Goal: Task Accomplishment & Management: Complete application form

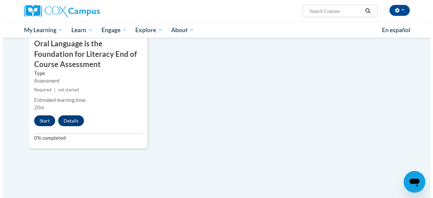
scroll to position [790, 0]
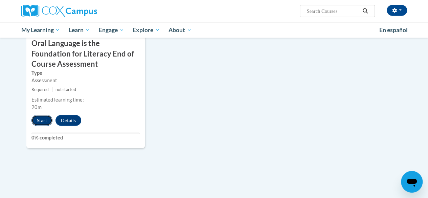
click at [40, 122] on button "Start" at bounding box center [41, 120] width 21 height 11
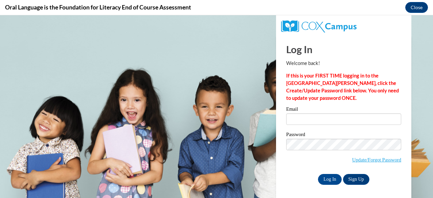
scroll to position [0, 0]
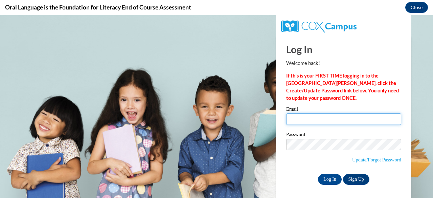
click at [300, 124] on input "Email" at bounding box center [343, 119] width 115 height 12
type input "bdillard@rabuncountyschools.org"
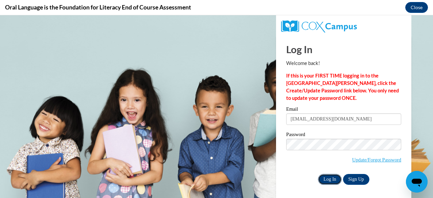
click at [328, 179] on input "Log In" at bounding box center [330, 179] width 24 height 11
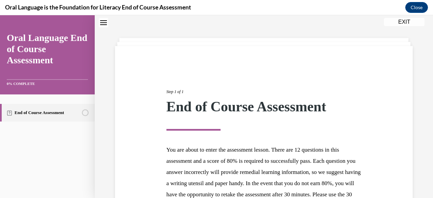
scroll to position [112, 0]
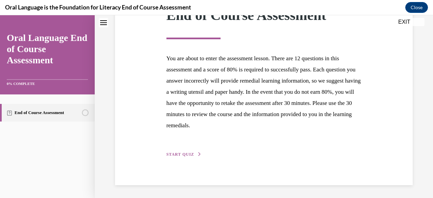
click at [180, 155] on span "START QUIZ" at bounding box center [181, 154] width 28 height 5
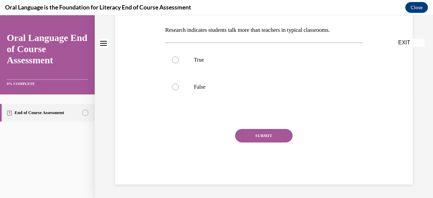
scroll to position [0, 0]
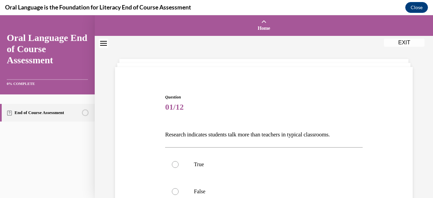
drag, startPoint x: 162, startPoint y: 131, endPoint x: 398, endPoint y: 122, distance: 236.1
click at [398, 122] on div "Question 01/12 Research indicates students talk more than teachers in typical c…" at bounding box center [263, 181] width 301 height 215
copy p "Research indicates students talk more than teachers in typical classrooms."
click at [209, 122] on div "Question 01/12 Research indicates students talk more than teachers in typical c…" at bounding box center [263, 191] width 197 height 195
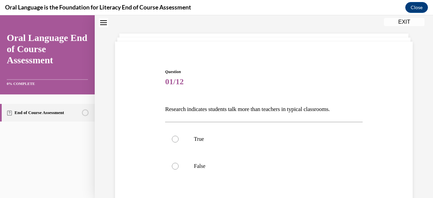
scroll to position [26, 0]
click at [191, 164] on label "False" at bounding box center [263, 165] width 197 height 27
click at [179, 164] on input "False" at bounding box center [175, 165] width 7 height 7
radio input "true"
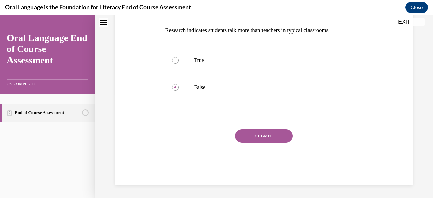
click at [264, 137] on button "SUBMIT" at bounding box center [264, 136] width 58 height 14
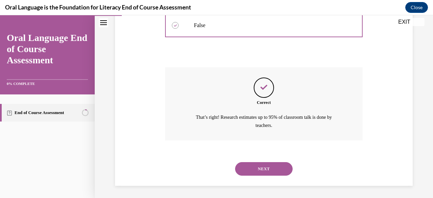
scroll to position [167, 0]
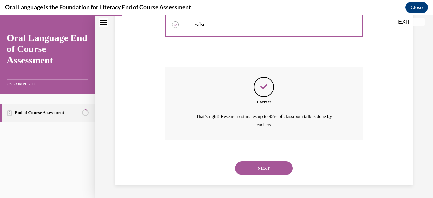
click at [256, 165] on button "NEXT" at bounding box center [264, 168] width 58 height 14
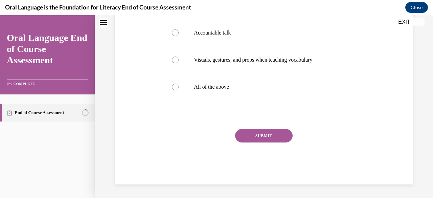
scroll to position [0, 0]
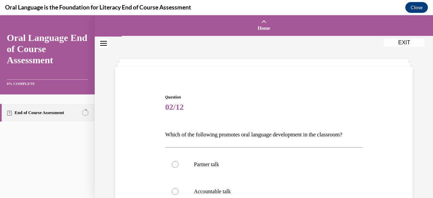
drag, startPoint x: 164, startPoint y: 136, endPoint x: 374, endPoint y: 133, distance: 209.9
copy p "Which of the following promotes oral language development in the classroom?"
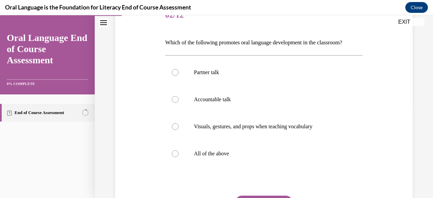
scroll to position [122, 0]
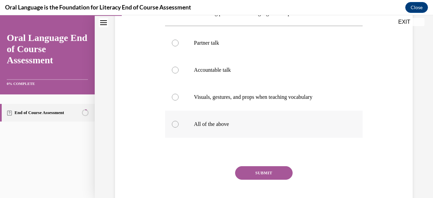
click at [174, 120] on label "All of the above" at bounding box center [263, 124] width 197 height 27
click at [174, 121] on input "All of the above" at bounding box center [175, 124] width 7 height 7
radio input "true"
click at [255, 170] on button "SUBMIT" at bounding box center [264, 173] width 58 height 14
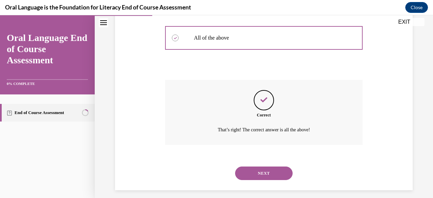
scroll to position [213, 0]
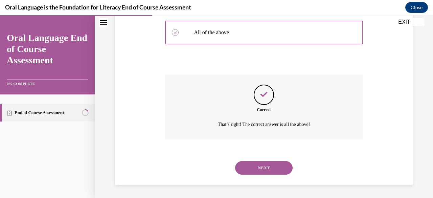
click at [260, 167] on button "NEXT" at bounding box center [264, 168] width 58 height 14
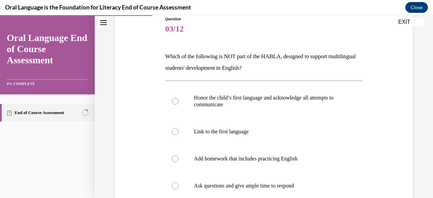
scroll to position [79, 0]
click at [193, 161] on label "Add homework that includes practicing English" at bounding box center [263, 158] width 197 height 27
click at [179, 161] on input "Add homework that includes practicing English" at bounding box center [175, 158] width 7 height 7
radio input "true"
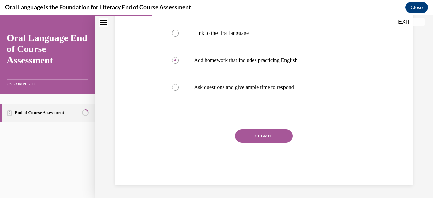
click at [230, 145] on div "SUBMIT" at bounding box center [263, 146] width 197 height 34
click at [244, 138] on button "SUBMIT" at bounding box center [264, 136] width 58 height 14
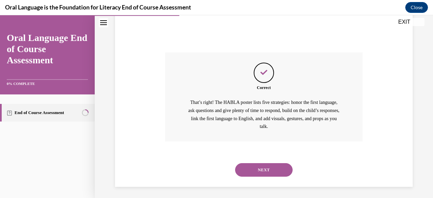
scroll to position [256, 0]
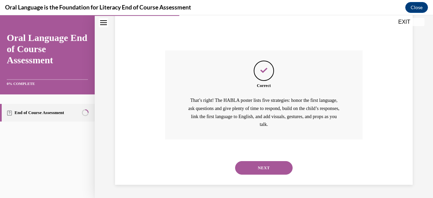
click at [258, 172] on button "NEXT" at bounding box center [264, 168] width 58 height 14
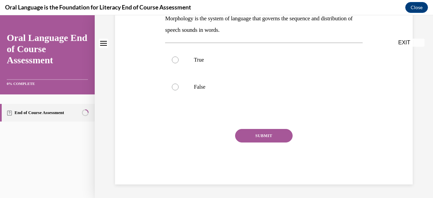
scroll to position [0, 0]
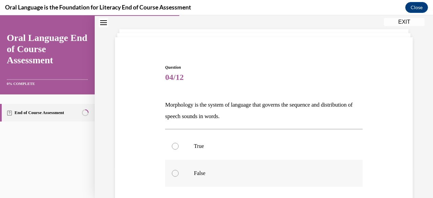
click at [184, 168] on label "False" at bounding box center [263, 173] width 197 height 27
click at [179, 170] on input "False" at bounding box center [175, 173] width 7 height 7
radio input "true"
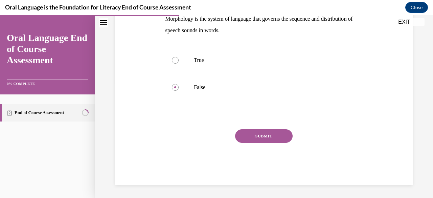
click at [245, 136] on button "SUBMIT" at bounding box center [264, 136] width 58 height 14
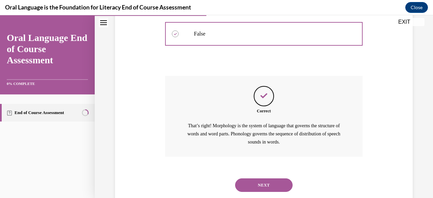
scroll to position [187, 0]
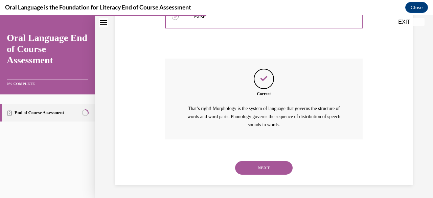
click at [249, 167] on button "NEXT" at bounding box center [264, 168] width 58 height 14
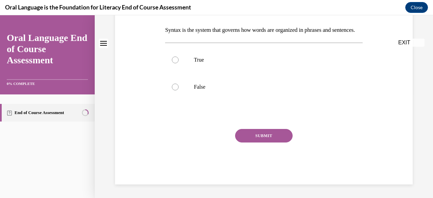
scroll to position [0, 0]
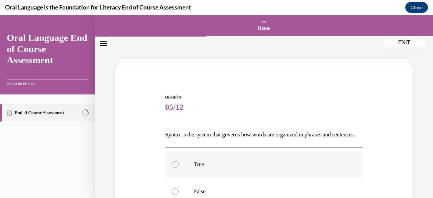
click at [176, 170] on label "True" at bounding box center [263, 164] width 197 height 27
click at [176, 168] on input "True" at bounding box center [175, 164] width 7 height 7
radio input "true"
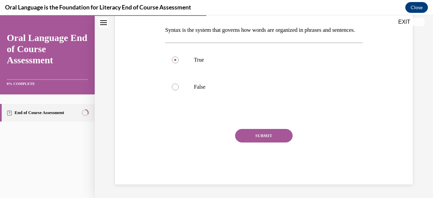
click at [258, 131] on button "SUBMIT" at bounding box center [264, 136] width 58 height 14
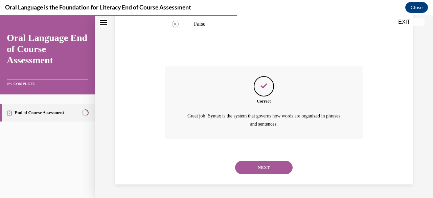
scroll to position [178, 0]
click at [255, 172] on button "NEXT" at bounding box center [264, 168] width 58 height 14
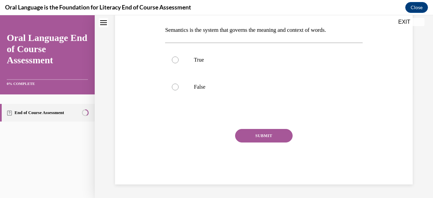
scroll to position [0, 0]
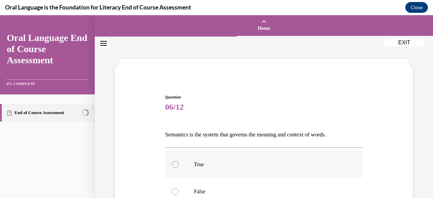
click at [190, 159] on label "True" at bounding box center [263, 164] width 197 height 27
click at [179, 161] on input "True" at bounding box center [175, 164] width 7 height 7
radio input "true"
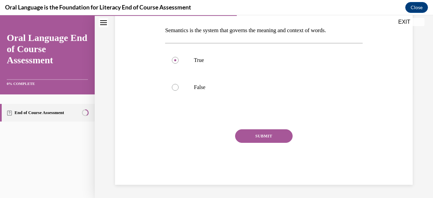
click at [252, 132] on button "SUBMIT" at bounding box center [264, 136] width 58 height 14
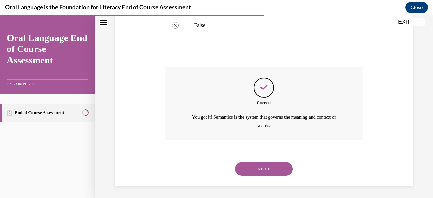
scroll to position [167, 0]
click at [255, 168] on button "NEXT" at bounding box center [264, 168] width 58 height 14
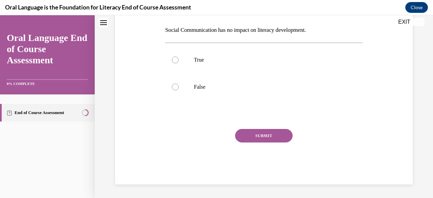
scroll to position [0, 0]
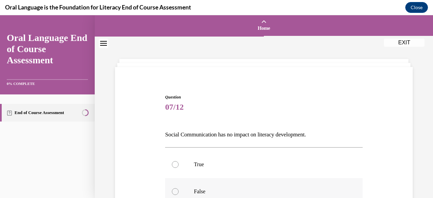
click at [194, 191] on p "False" at bounding box center [270, 191] width 152 height 7
click at [179, 191] on input "False" at bounding box center [175, 191] width 7 height 7
radio input "true"
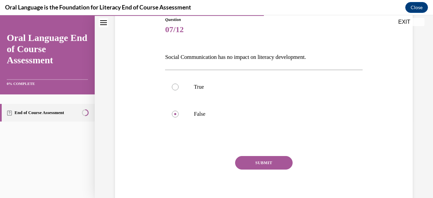
click at [243, 164] on button "SUBMIT" at bounding box center [264, 163] width 58 height 14
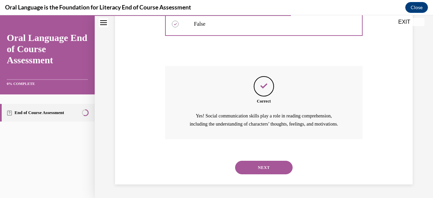
scroll to position [175, 0]
click at [252, 174] on button "NEXT" at bounding box center [264, 168] width 58 height 14
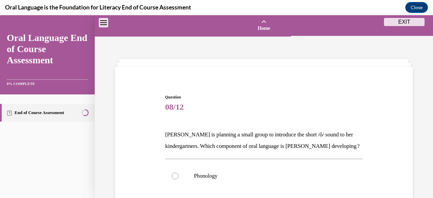
scroll to position [66, 0]
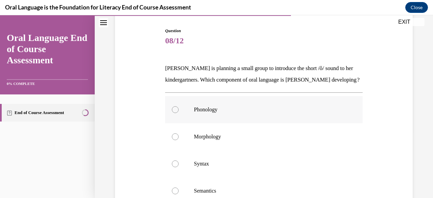
click at [190, 121] on label "Phonology" at bounding box center [263, 109] width 197 height 27
click at [179, 113] on input "Phonology" at bounding box center [175, 109] width 7 height 7
radio input "true"
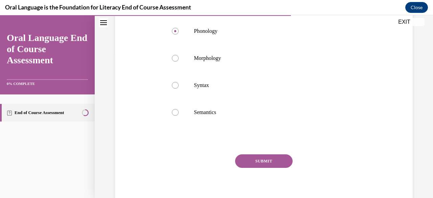
click at [247, 168] on button "SUBMIT" at bounding box center [264, 161] width 58 height 14
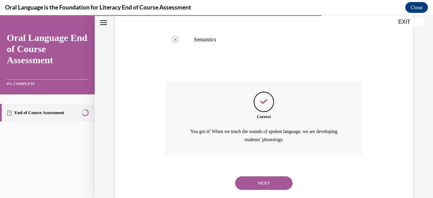
scroll to position [244, 0]
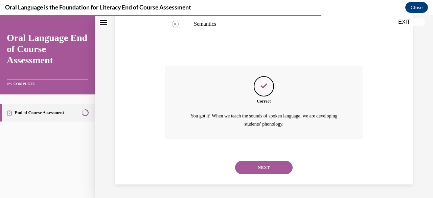
click at [250, 174] on button "NEXT" at bounding box center [264, 168] width 58 height 14
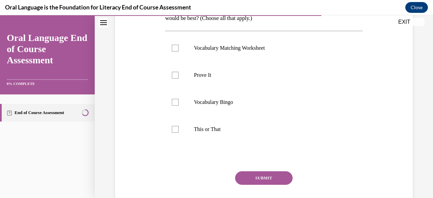
scroll to position [64, 0]
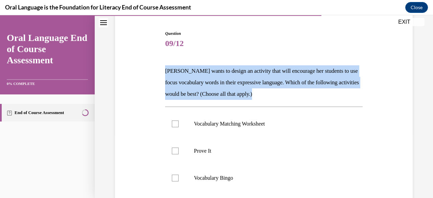
drag, startPoint x: 165, startPoint y: 69, endPoint x: 301, endPoint y: 92, distance: 138.0
click at [301, 92] on p "Mrs. Butler wants to design an activity that will encourage her students to use…" at bounding box center [263, 82] width 197 height 35
copy p "Mrs. Butler wants to design an activity that will encourage her students to use…"
click at [213, 155] on label "Prove It" at bounding box center [263, 150] width 197 height 27
click at [179, 154] on input "Prove It" at bounding box center [175, 151] width 7 height 7
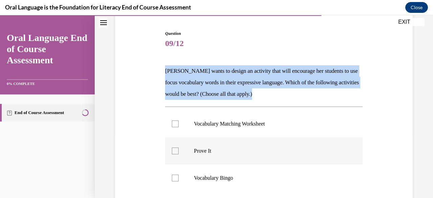
checkbox input "true"
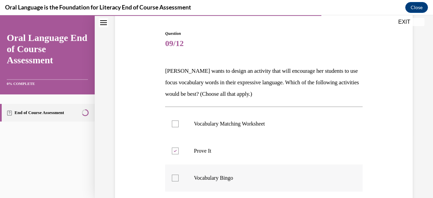
click at [206, 176] on p "Vocabulary Bingo" at bounding box center [270, 178] width 152 height 7
click at [179, 176] on input "Vocabulary Bingo" at bounding box center [175, 178] width 7 height 7
checkbox input "true"
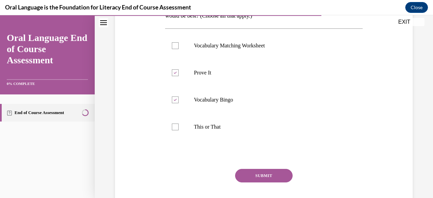
click at [245, 176] on button "SUBMIT" at bounding box center [264, 176] width 58 height 14
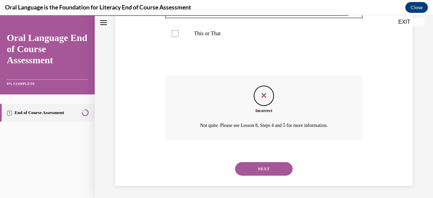
scroll to position [236, 0]
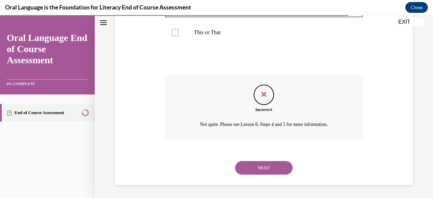
click at [258, 166] on button "NEXT" at bounding box center [264, 168] width 58 height 14
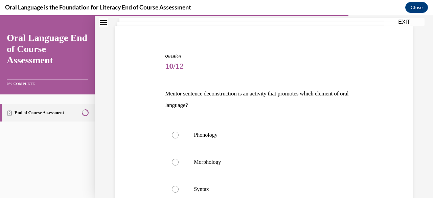
scroll to position [41, 0]
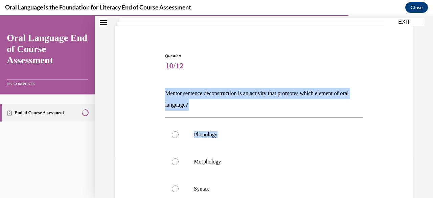
drag, startPoint x: 161, startPoint y: 93, endPoint x: 244, endPoint y: 111, distance: 85.5
click at [244, 111] on div "Question 10/12 Mentor sentence deconstruction is an activity that promotes whic…" at bounding box center [263, 172] width 301 height 281
click at [219, 108] on p "Mentor sentence deconstruction is an activity that promotes which element of or…" at bounding box center [263, 99] width 197 height 23
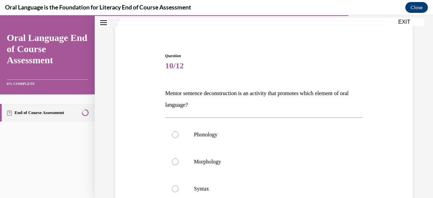
drag, startPoint x: 219, startPoint y: 108, endPoint x: 149, endPoint y: 86, distance: 74.1
click at [149, 86] on div "Question 10/12 Mentor sentence deconstruction is an activity that promotes whic…" at bounding box center [263, 172] width 301 height 281
copy p "Mentor sentence deconstruction is an activity that promotes which element of or…"
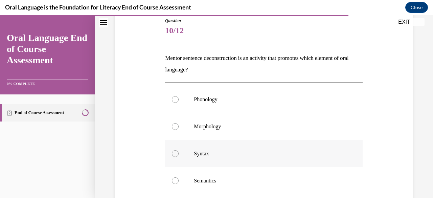
click at [197, 149] on label "Syntax" at bounding box center [263, 153] width 197 height 27
click at [179, 150] on input "Syntax" at bounding box center [175, 153] width 7 height 7
radio input "true"
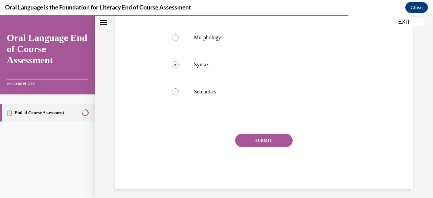
click at [250, 138] on button "SUBMIT" at bounding box center [264, 141] width 58 height 14
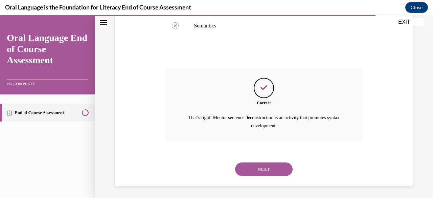
scroll to position [233, 0]
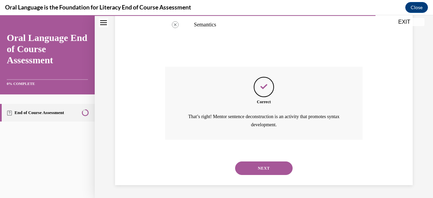
click at [250, 164] on button "NEXT" at bounding box center [264, 168] width 58 height 14
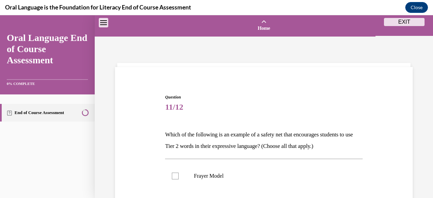
scroll to position [80, 0]
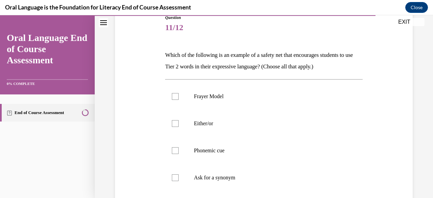
drag, startPoint x: 162, startPoint y: 53, endPoint x: 371, endPoint y: 63, distance: 208.8
click at [371, 63] on div "Question 11/12 Which of the following is an example of a safety net that encour…" at bounding box center [263, 134] width 301 height 281
copy p "Which of the following is an example of a safety net that encourages students t…"
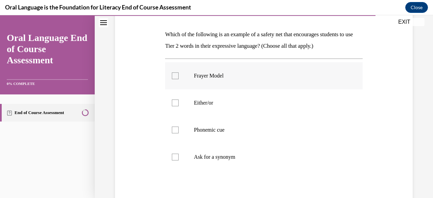
scroll to position [96, 0]
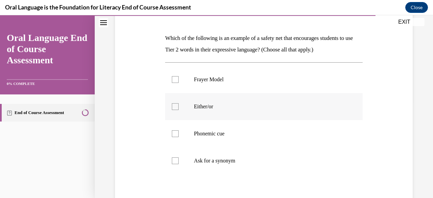
click at [193, 108] on label "Either/or" at bounding box center [263, 106] width 197 height 27
click at [179, 108] on input "Either/or" at bounding box center [175, 106] width 7 height 7
checkbox input "true"
click at [201, 137] on label "Phonemic cue" at bounding box center [263, 133] width 197 height 27
click at [179, 137] on input "Phonemic cue" at bounding box center [175, 133] width 7 height 7
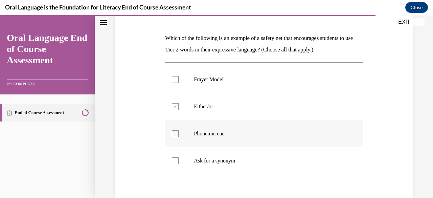
checkbox input "true"
click at [199, 154] on label "Ask for a synonym" at bounding box center [263, 160] width 197 height 27
click at [179, 157] on input "Ask for a synonym" at bounding box center [175, 160] width 7 height 7
checkbox input "true"
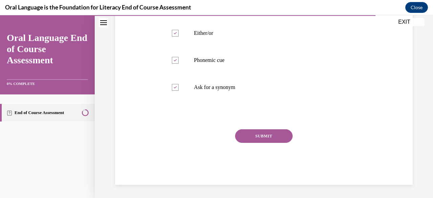
click at [260, 134] on button "SUBMIT" at bounding box center [264, 136] width 58 height 14
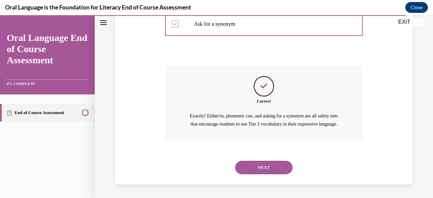
scroll to position [241, 0]
click at [255, 166] on button "NEXT" at bounding box center [264, 168] width 58 height 14
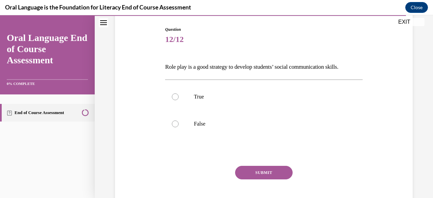
scroll to position [71, 0]
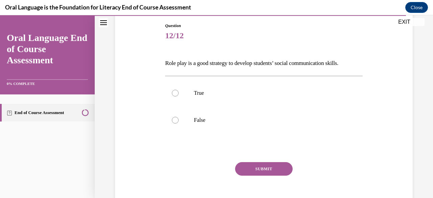
click at [232, 63] on p "Role play is a good strategy to develop students’ social communication skills." at bounding box center [263, 64] width 197 height 12
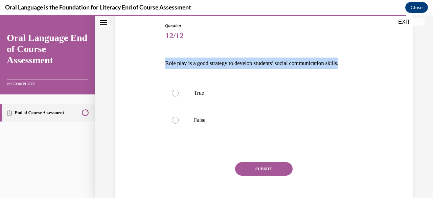
click at [232, 63] on p "Role play is a good strategy to develop students’ social communication skills." at bounding box center [263, 64] width 197 height 12
copy p "Role play is a good strategy to develop students’ social communication skills."
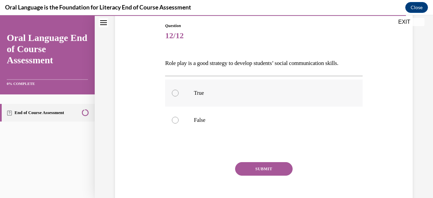
click at [202, 97] on label "True" at bounding box center [263, 93] width 197 height 27
click at [179, 96] on input "True" at bounding box center [175, 93] width 7 height 7
radio input "true"
click at [258, 174] on button "SUBMIT" at bounding box center [264, 169] width 58 height 14
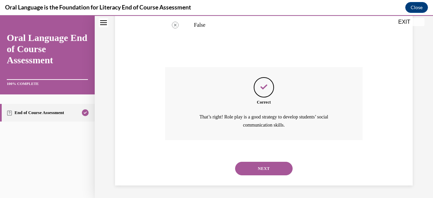
scroll to position [167, 0]
click at [257, 176] on div "NEXT" at bounding box center [263, 168] width 197 height 27
click at [258, 171] on button "NEXT" at bounding box center [264, 168] width 58 height 14
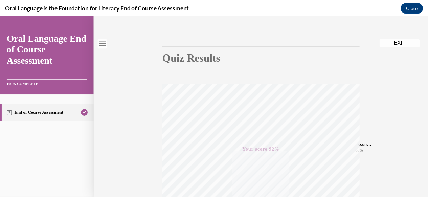
scroll to position [0, 0]
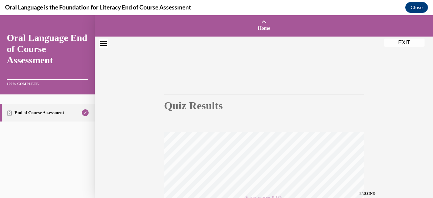
click at [406, 42] on button "EXIT" at bounding box center [404, 43] width 41 height 8
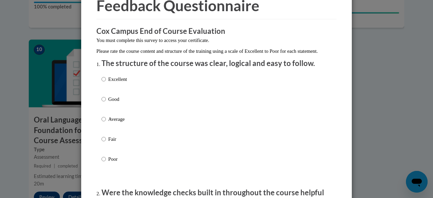
scroll to position [37, 0]
click at [115, 122] on p "Average" at bounding box center [117, 118] width 19 height 7
click at [106, 122] on input "Average" at bounding box center [104, 118] width 4 height 7
radio input "true"
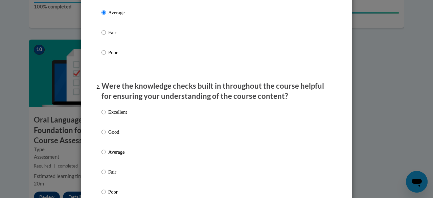
click at [111, 156] on p "Average" at bounding box center [117, 151] width 19 height 7
click at [106, 156] on input "Average" at bounding box center [104, 151] width 4 height 7
radio input "true"
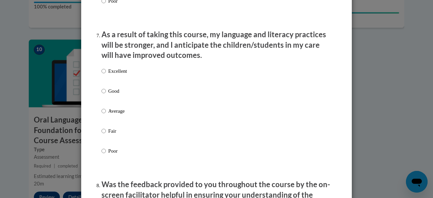
scroll to position [1210, 0]
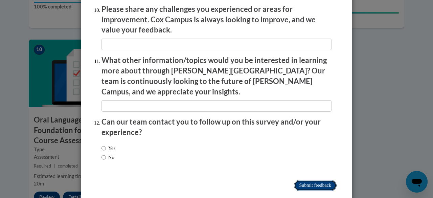
click at [294, 180] on input "Submit feedback" at bounding box center [315, 185] width 43 height 11
